Goal: Transaction & Acquisition: Purchase product/service

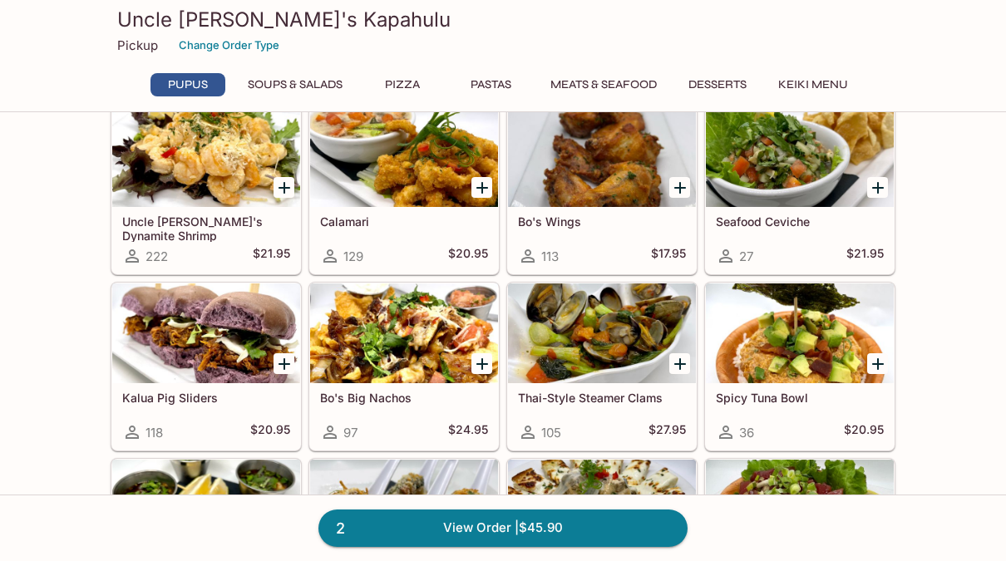
scroll to position [181, 0]
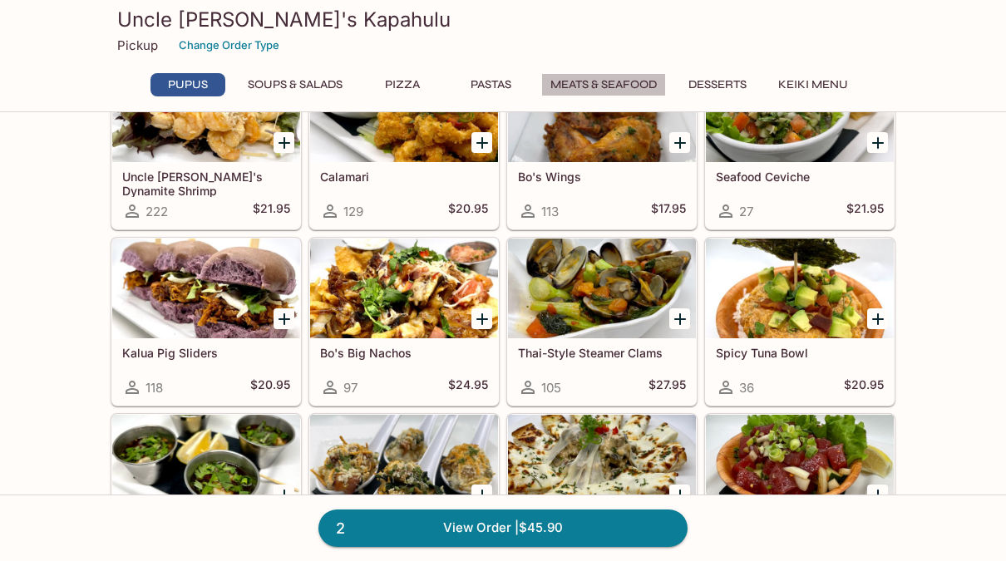
click at [626, 75] on button "Meats & Seafood" at bounding box center [603, 84] width 125 height 23
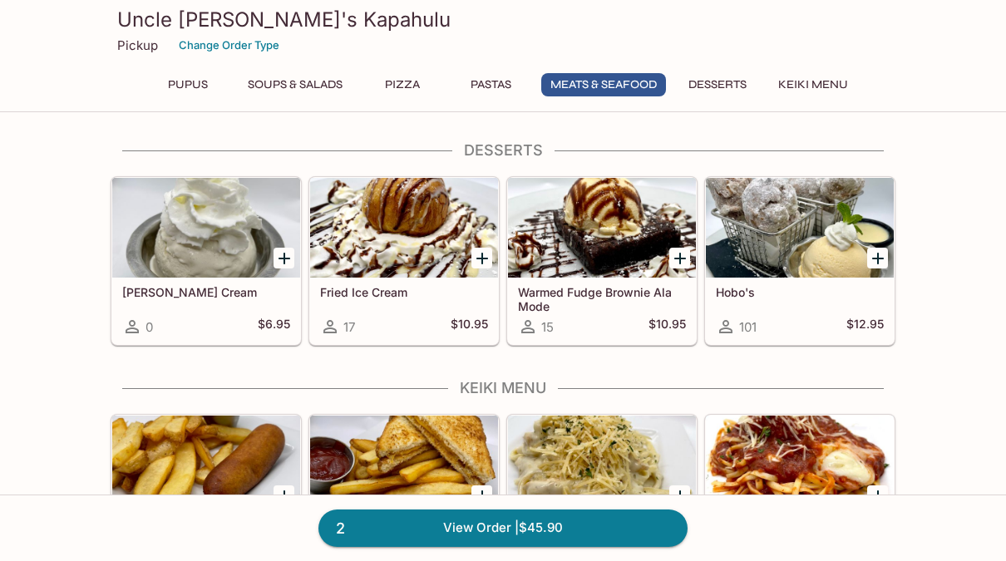
scroll to position [2609, 0]
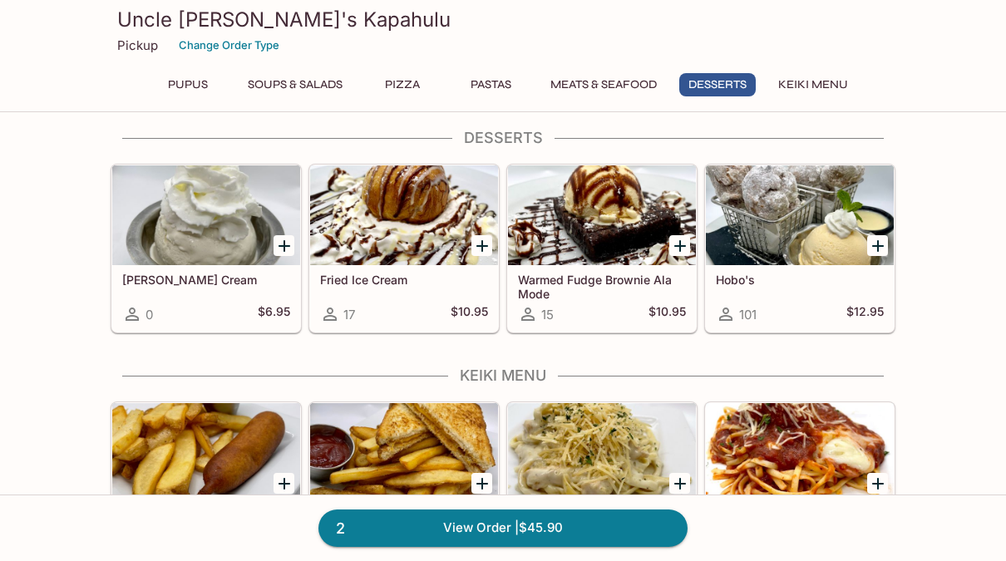
click at [185, 80] on button "Pupus" at bounding box center [187, 84] width 75 height 23
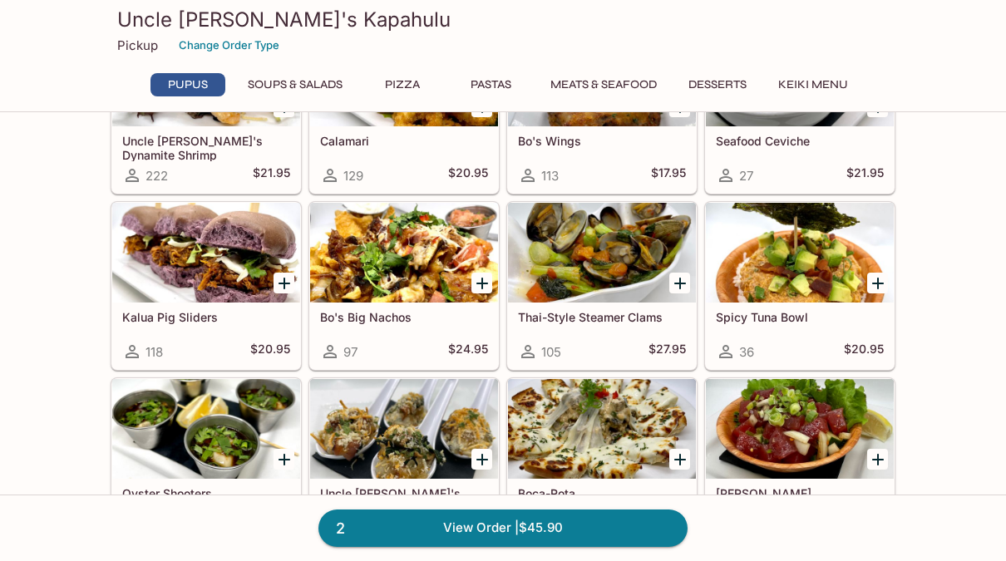
scroll to position [548, 0]
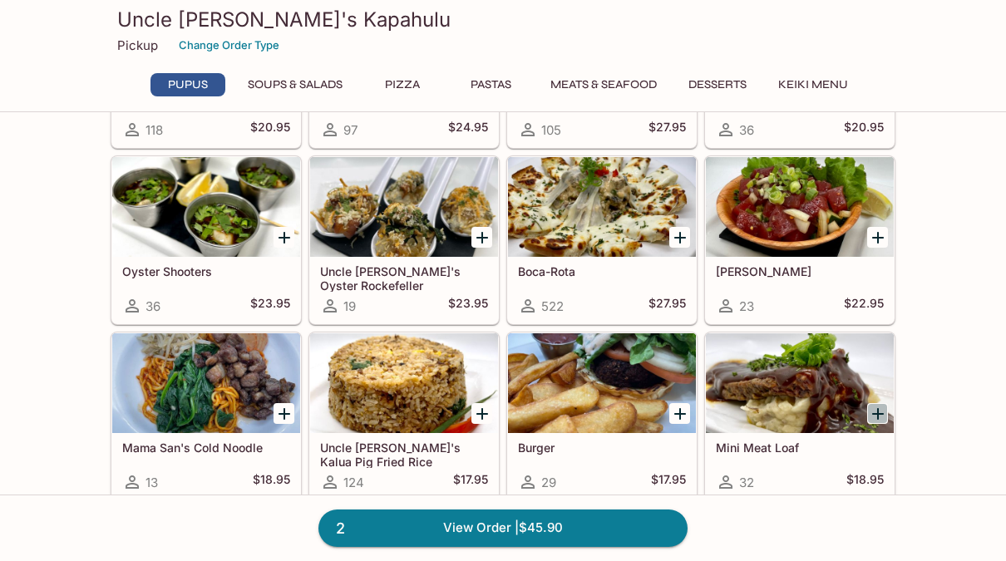
click at [869, 418] on icon "Add Mini Meat Loaf" at bounding box center [878, 414] width 20 height 20
click at [495, 520] on link "3 View Order | $64.85" at bounding box center [502, 528] width 369 height 37
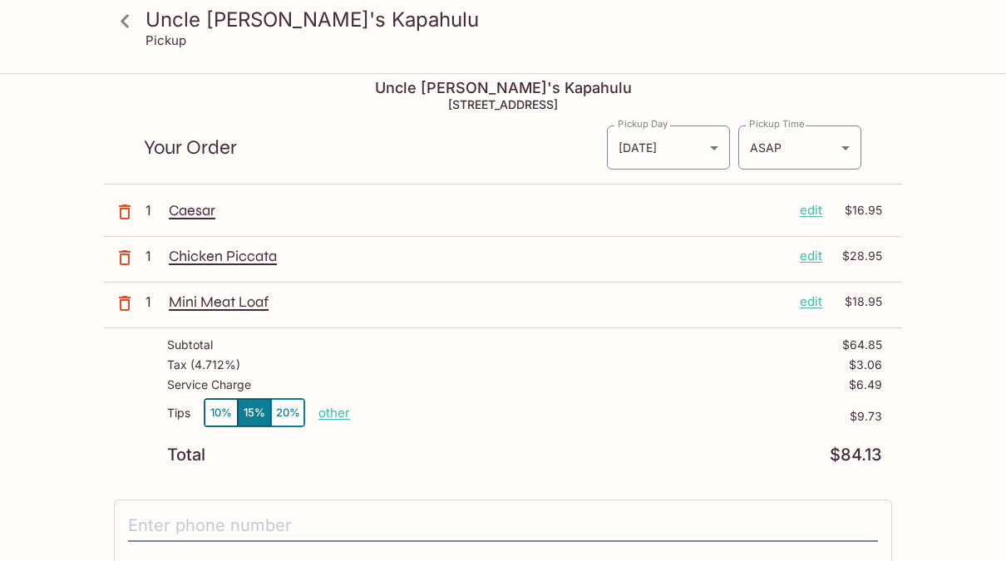
scroll to position [201, 0]
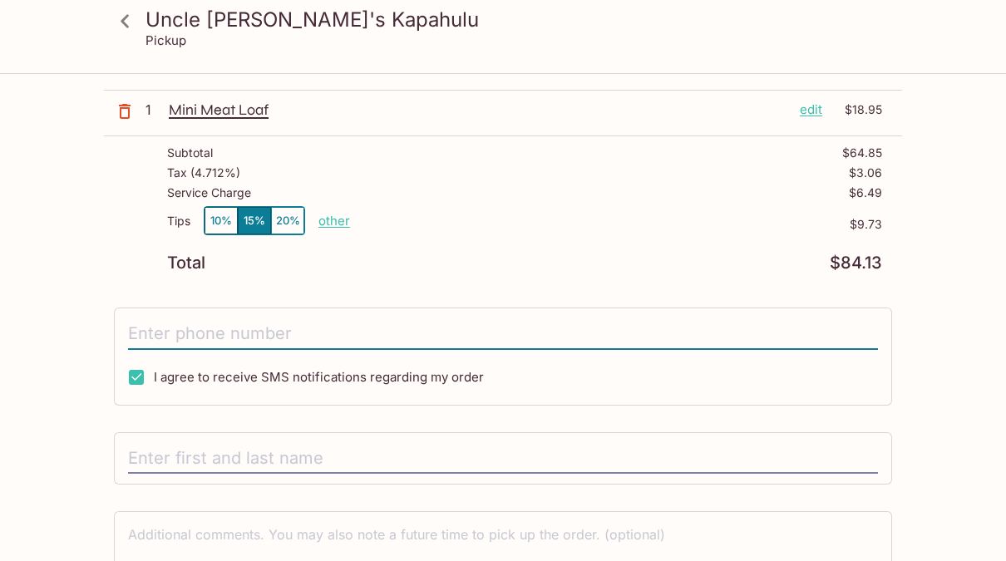
click at [256, 319] on input "tel" at bounding box center [503, 334] width 750 height 32
type input "[PHONE_NUMBER]"
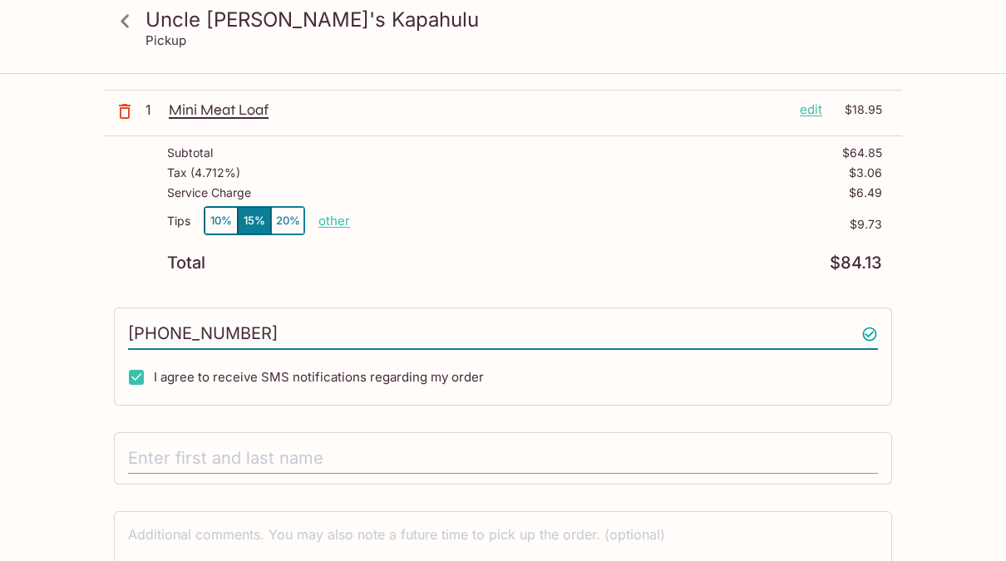
click at [276, 472] on input "text" at bounding box center [503, 459] width 750 height 32
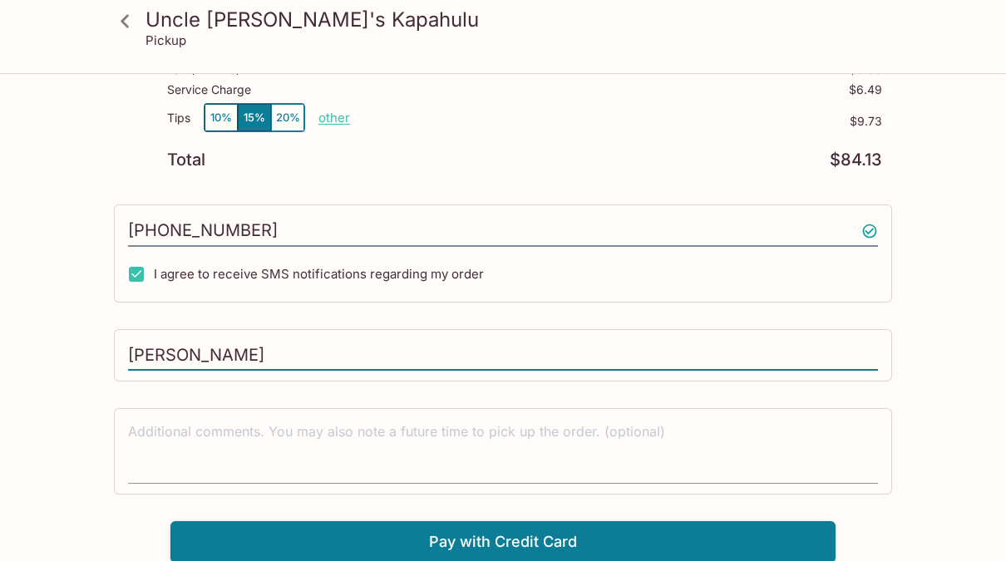
scroll to position [306, 0]
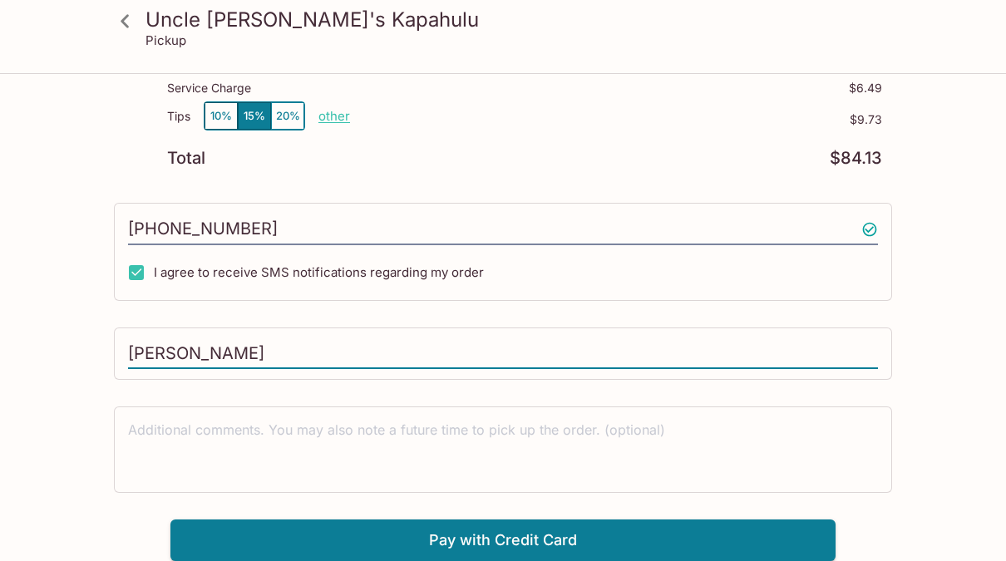
type input "[PERSON_NAME]"
click at [224, 118] on button "10%" at bounding box center [220, 115] width 33 height 27
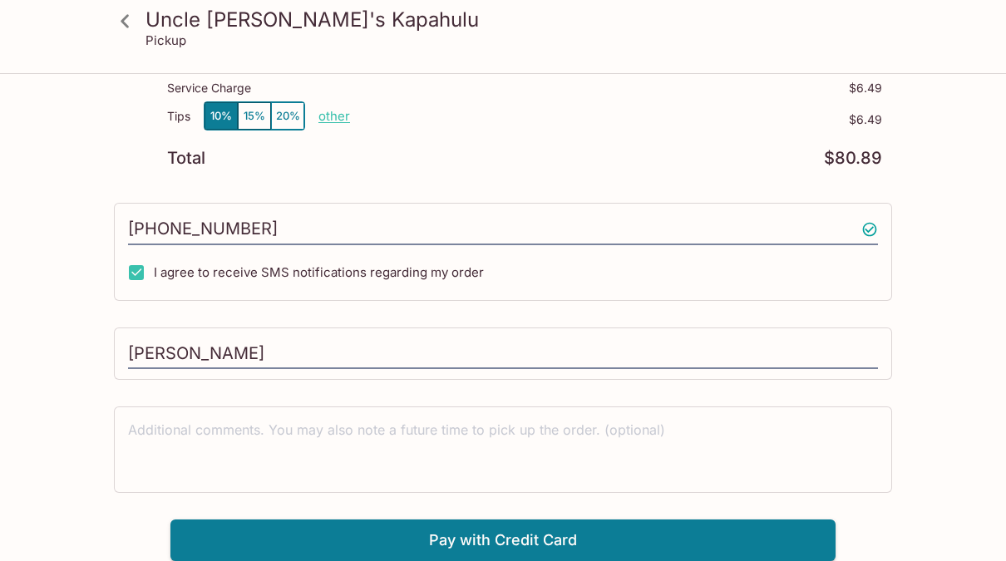
click at [224, 118] on button "10%" at bounding box center [220, 115] width 33 height 27
click at [331, 116] on p "other" at bounding box center [334, 116] width 32 height 16
type input "0.00"
click at [597, 162] on div "Total $80.89" at bounding box center [524, 158] width 715 height 16
click at [450, 460] on textarea at bounding box center [503, 449] width 750 height 57
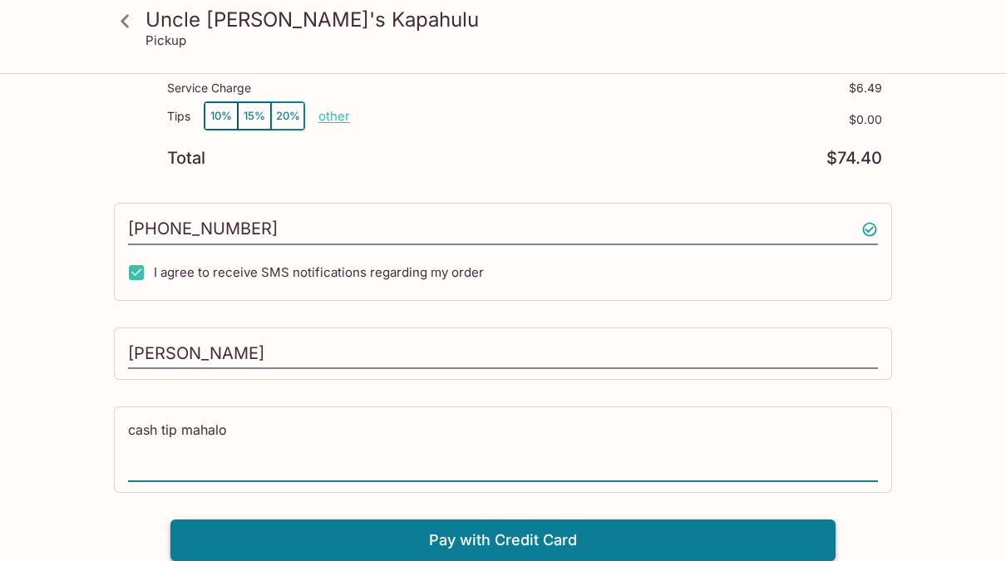
type textarea "cash tip mahalo"
click at [515, 537] on button "Pay with Credit Card" at bounding box center [502, 540] width 665 height 42
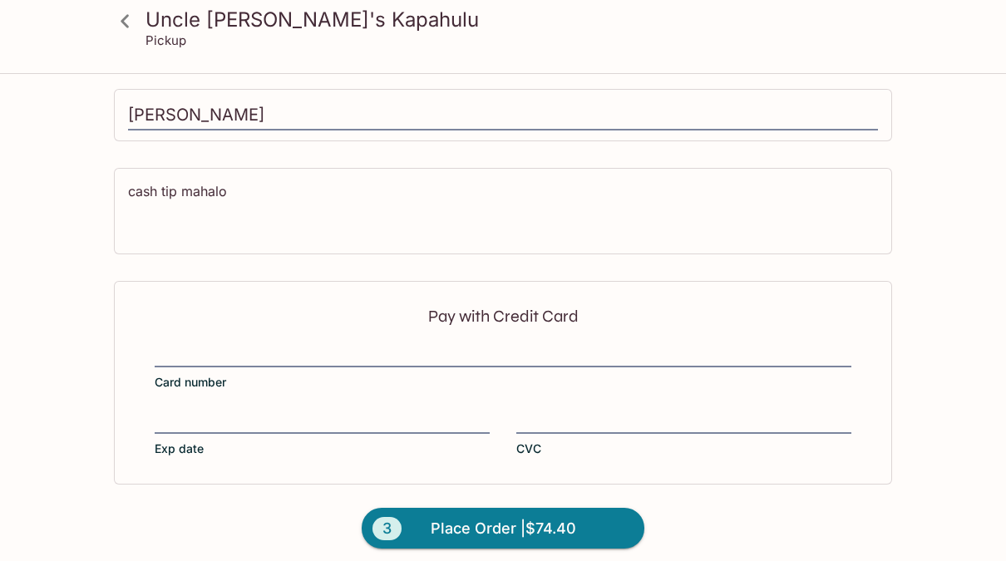
scroll to position [555, 0]
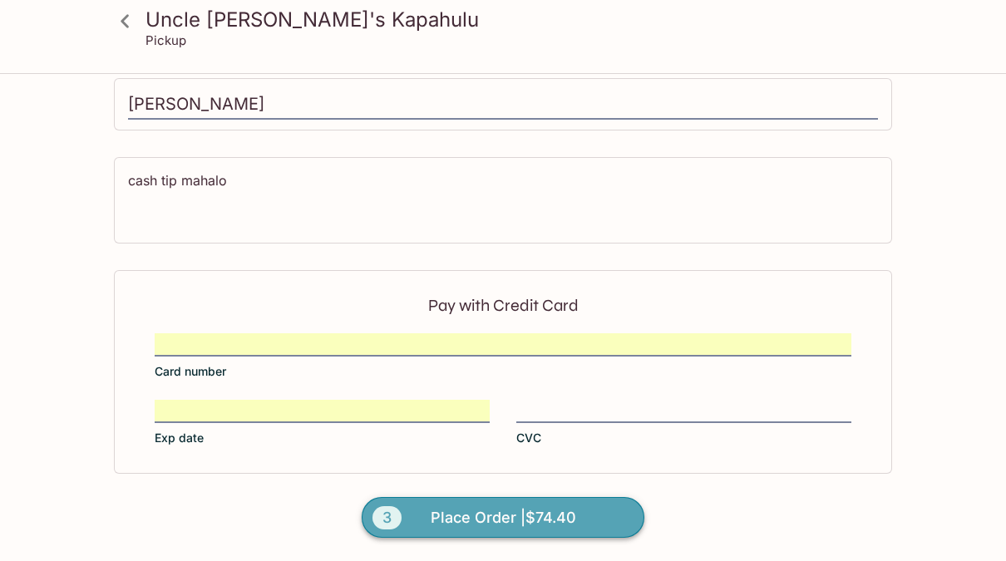
click at [519, 508] on span "Place Order | $74.40" at bounding box center [503, 518] width 145 height 27
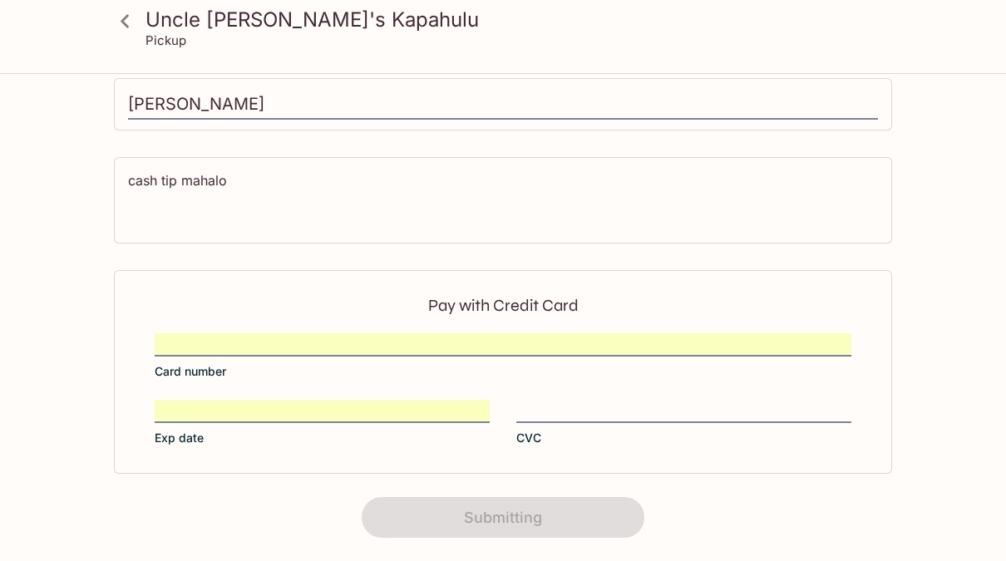
scroll to position [0, 0]
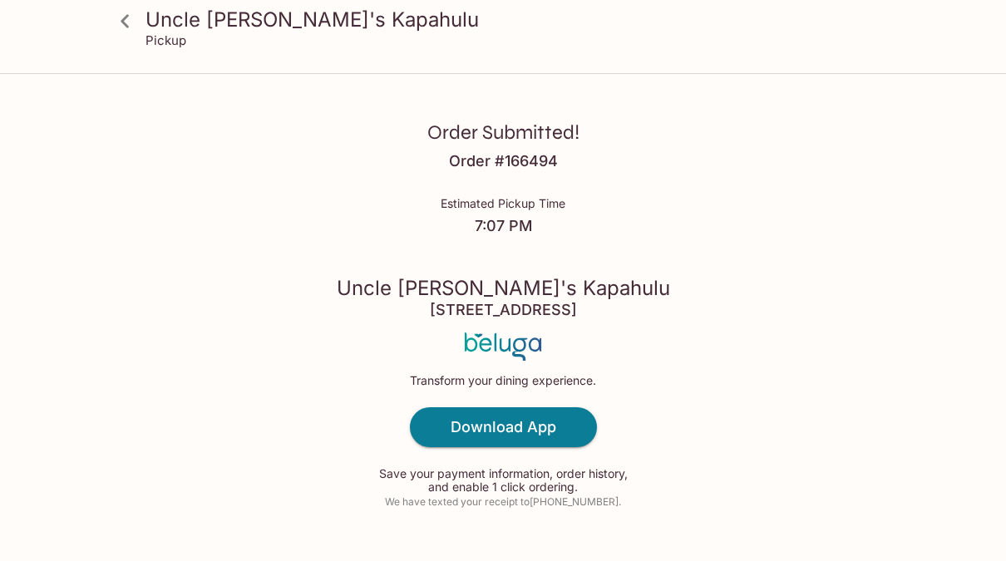
click at [247, 221] on div "Order Submitted! Order # 166494 Estimated Pickup Time 7:07 PM Uncle [PERSON_NAM…" at bounding box center [503, 301] width 1006 height 603
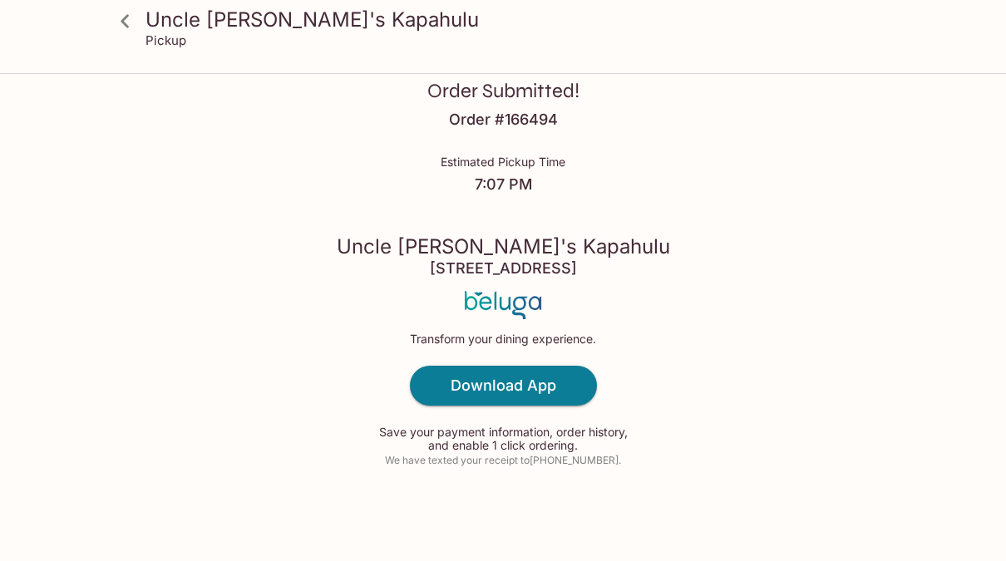
scroll to position [26, 0]
